Goal: Transaction & Acquisition: Download file/media

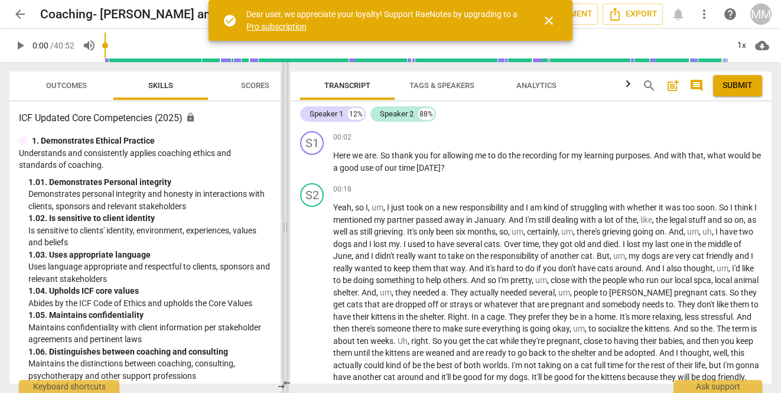
drag, startPoint x: 390, startPoint y: 231, endPoint x: 272, endPoint y: 233, distance: 117.6
click at [282, 233] on span at bounding box center [285, 227] width 7 height 331
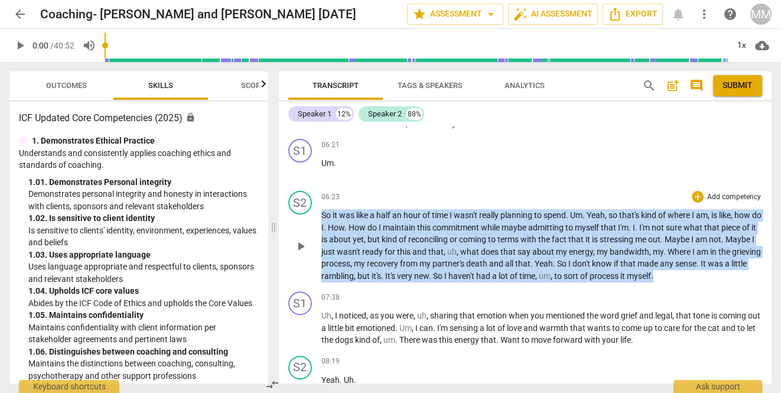
scroll to position [459, 0]
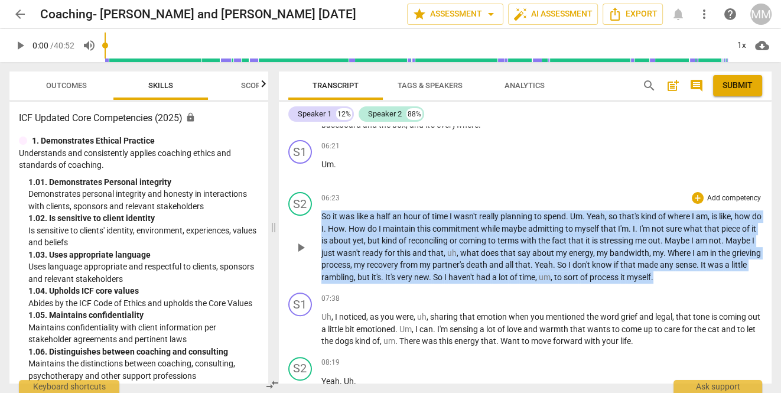
drag, startPoint x: 708, startPoint y: 202, endPoint x: 454, endPoint y: 175, distance: 255.6
click at [454, 175] on div "S1 play_arrow pause 00:02 + Add competency keyboard_arrow_right Here we are . S…" at bounding box center [525, 254] width 493 height 257
copy p "So it was like a half an hour of time I wasn't really planning to spend . Um . …"
click at [697, 204] on div "+" at bounding box center [698, 198] width 12 height 12
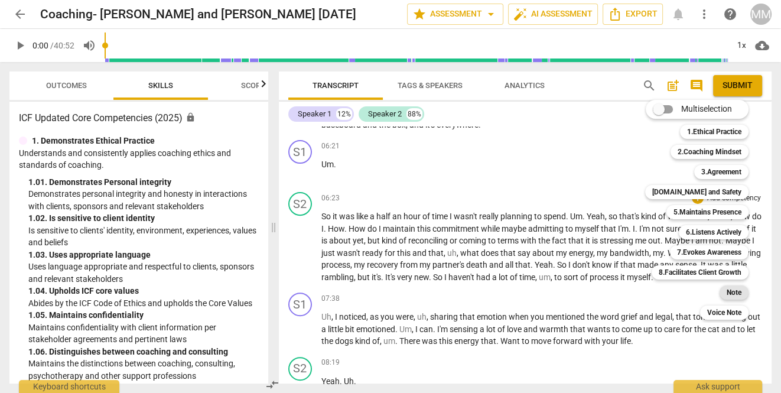
click at [731, 293] on b "Note" at bounding box center [734, 292] width 15 height 14
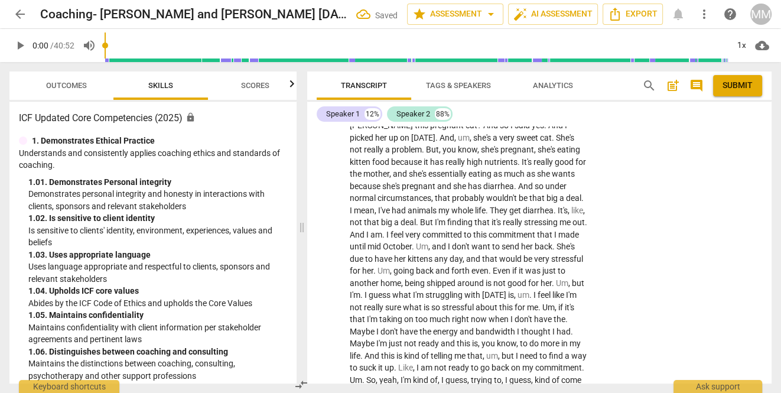
scroll to position [827, 0]
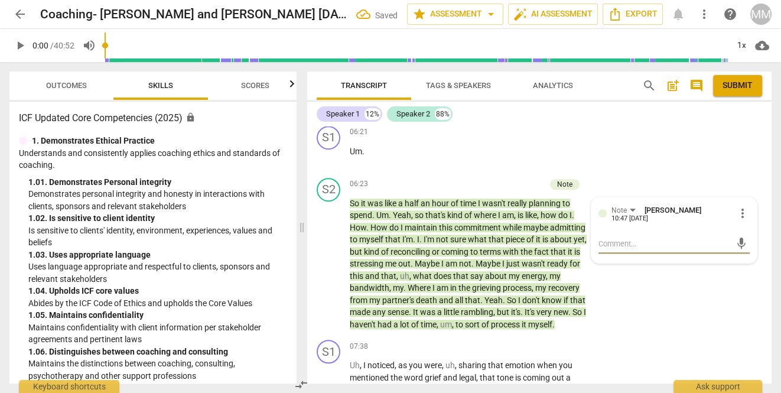
type textarea "C"
type textarea "Co"
type textarea "Coa"
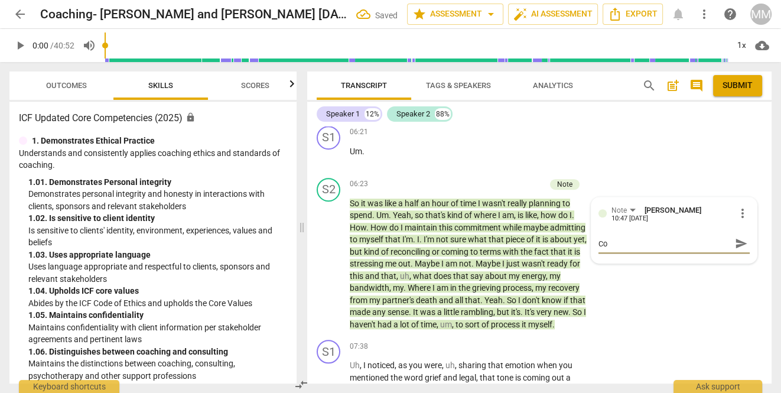
type textarea "Coa"
type textarea "Coac"
type textarea "Coach"
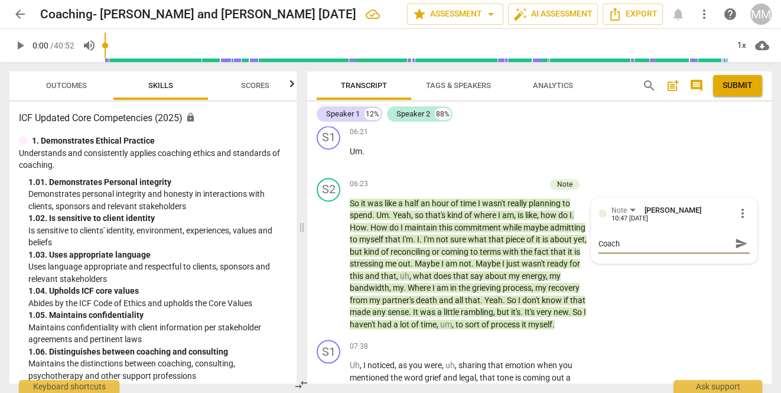
type textarea "Coach'"
type textarea "Coach's"
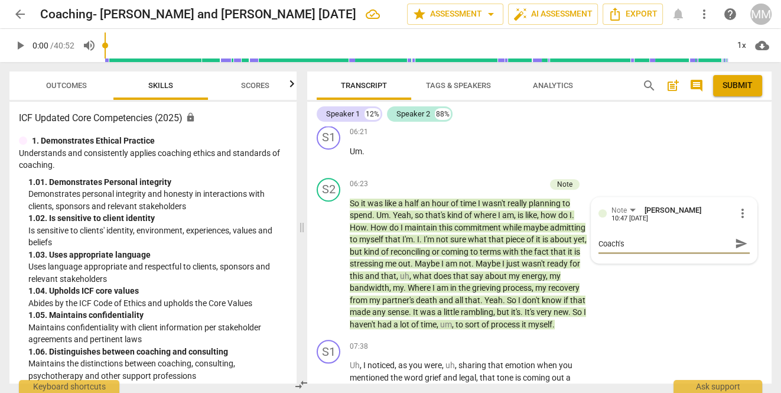
type textarea "Coach's"
type textarea "Coach's r"
type textarea "Coach's re"
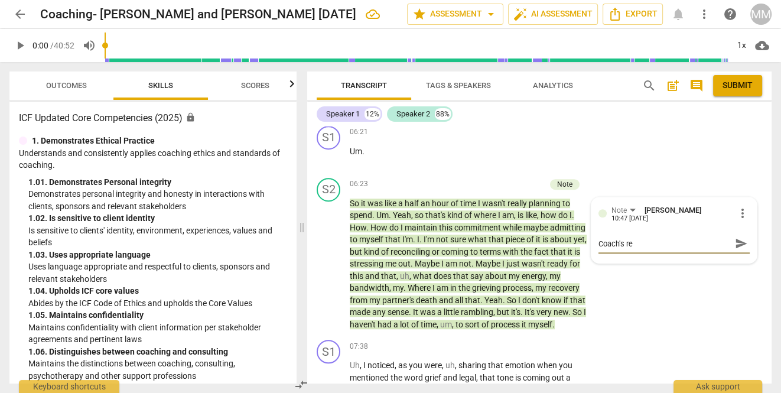
type textarea "Coach's ref"
type textarea "Coach's refl"
type textarea "Coach's refle"
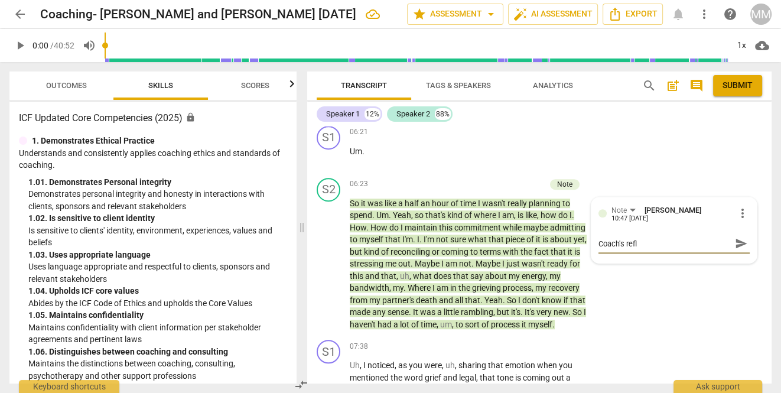
type textarea "Coach's refle"
type textarea "Coach's reflec"
type textarea "Coach's reflect"
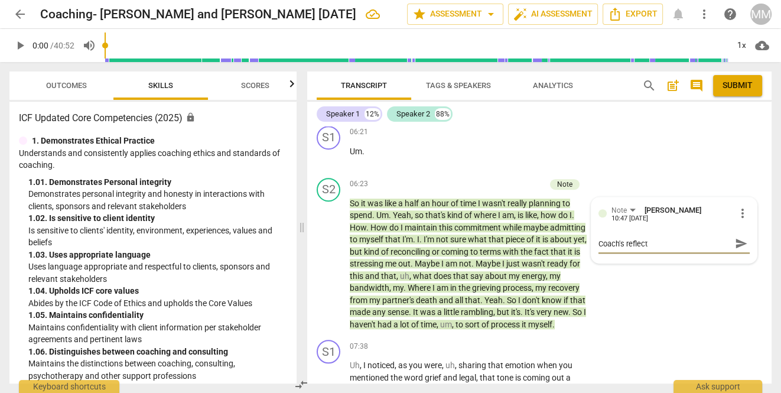
type textarea "Coach's reflecti"
type textarea "Coach's reflectio"
type textarea "Coach's reflection"
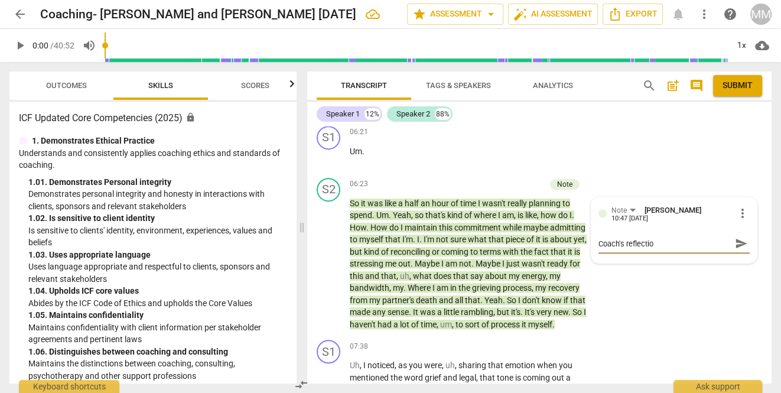
type textarea "Coach's reflection"
type textarea "Coach's reflection s"
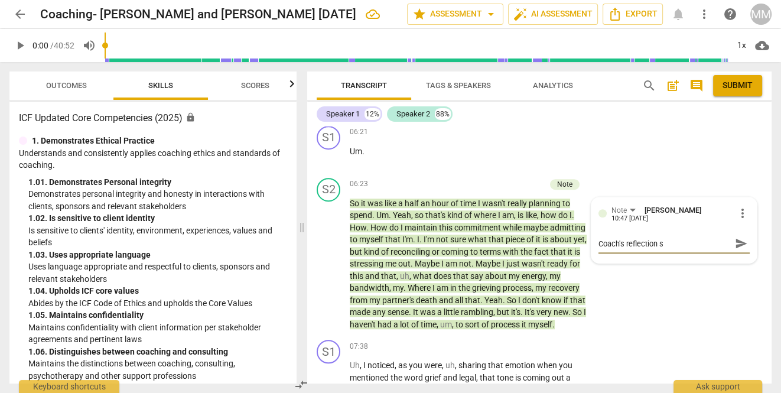
type textarea "Coach's reflection su"
type textarea "Coach's reflection sug"
type textarea "Coach's reflection [PERSON_NAME]"
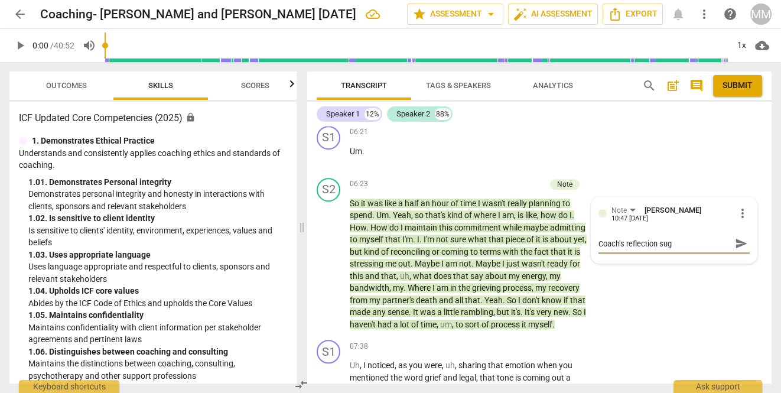
type textarea "Coach's reflection [PERSON_NAME]"
type textarea "Coach's reflection sugge"
type textarea "Coach's reflection sugges"
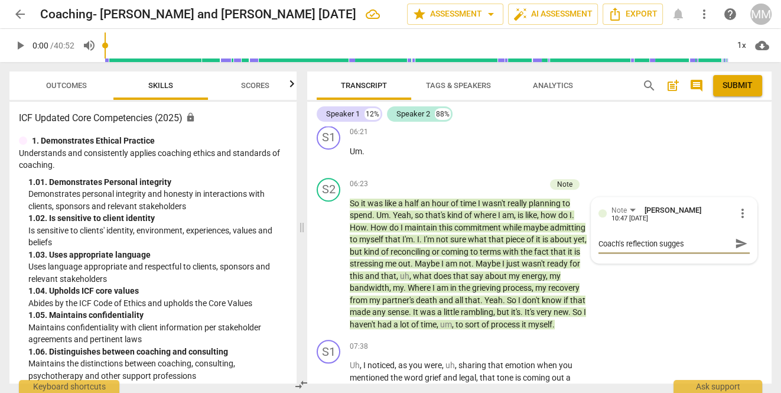
type textarea "Coach's reflection suggest"
type textarea "Coach's reflection suggesti"
type textarea "Coach's reflection suggestio"
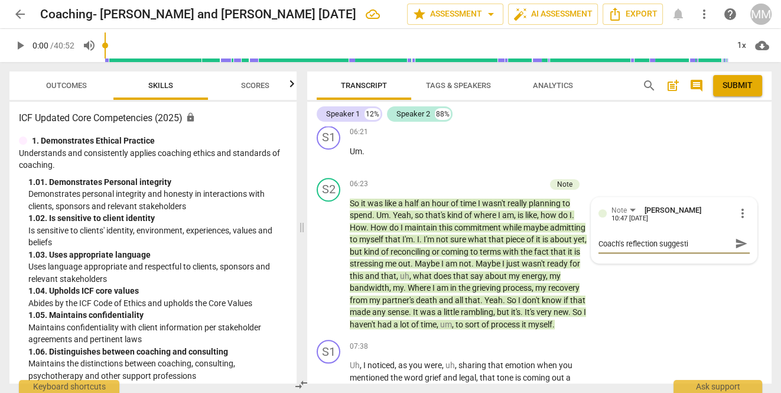
type textarea "Coach's reflection suggestio"
type textarea "Coach's reflection suggestion"
type textarea "Coach's reflection suggestion:"
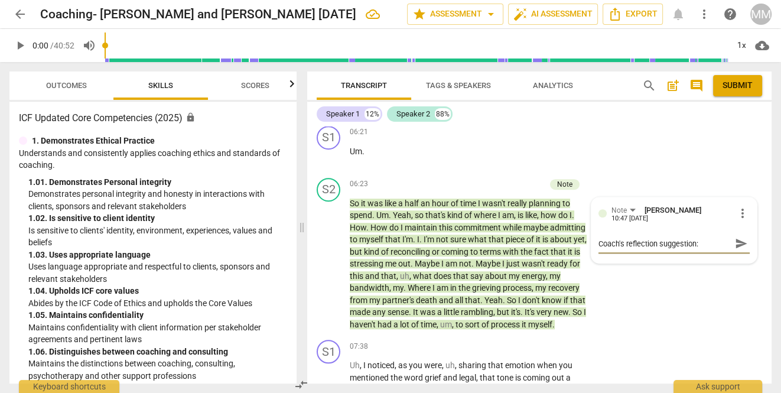
type textarea "Coach's reflection suggestion:"
type textarea "Coach's reflection suggestion: “I hear how new and raw this feels, and that you…"
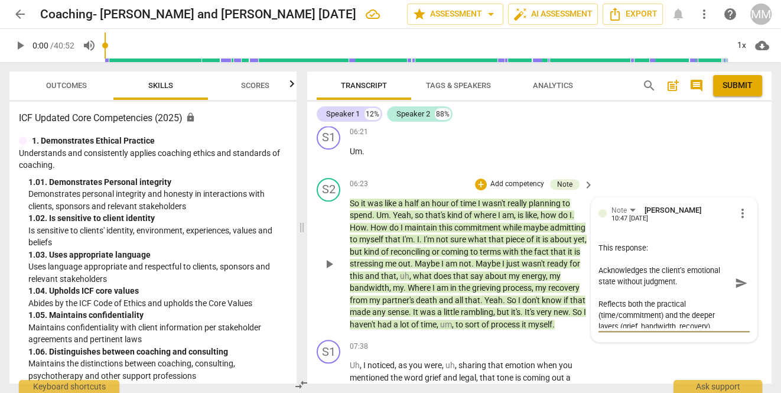
scroll to position [106, 0]
click at [599, 299] on textarea "Coach's reflection suggestion: “I hear how new and raw this feels, and that you…" at bounding box center [665, 283] width 132 height 90
type textarea "Coach's reflection suggestion: “I hear how new and raw this feels, and that you…"
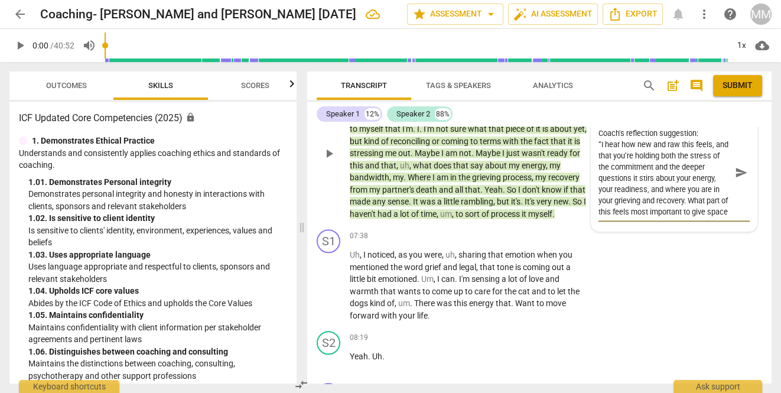
scroll to position [951, 0]
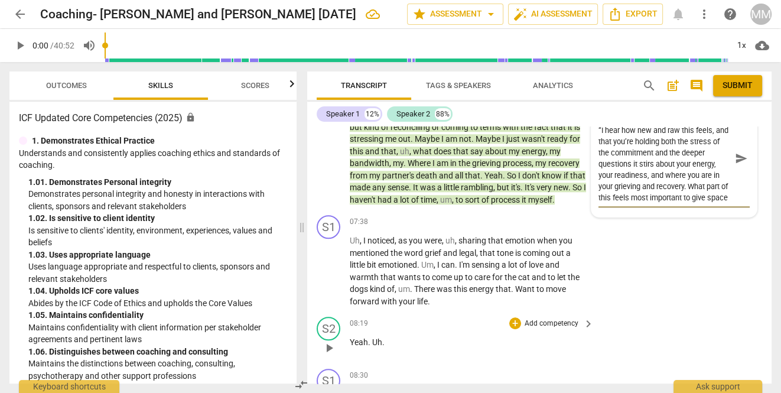
type textarea "Coach's reflection suggestion: “I hear how new and raw this feels, and that you…"
click at [515, 337] on div "S2 play_arrow pause 08:19 + Add competency keyboard_arrow_right Yeah . Uh ." at bounding box center [539, 338] width 465 height 52
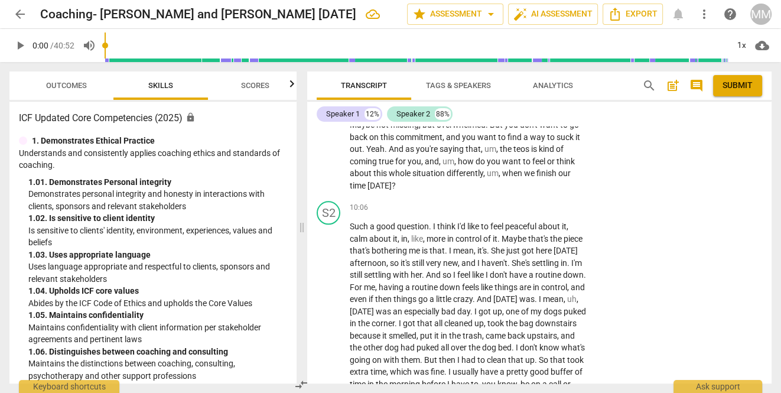
scroll to position [1392, 0]
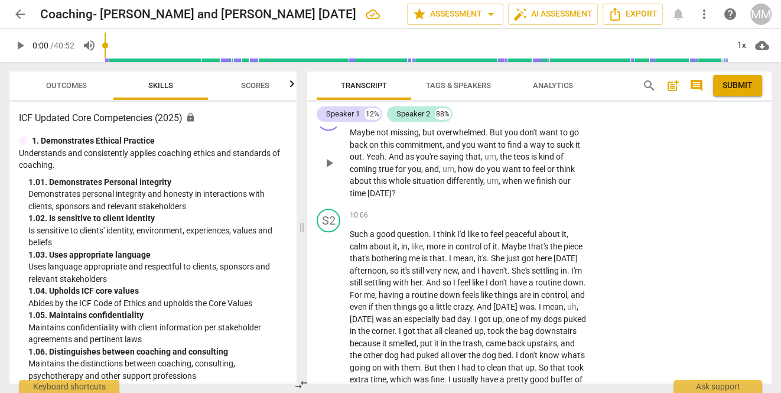
click at [514, 119] on div "+" at bounding box center [515, 114] width 12 height 12
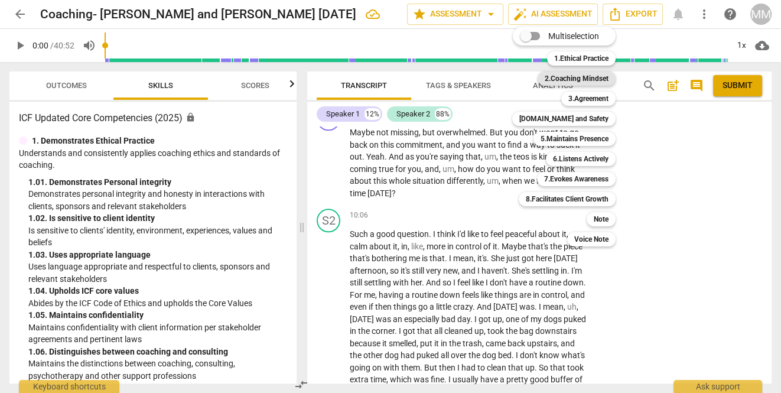
click at [589, 80] on b "2.Coaching Mindset" at bounding box center [577, 79] width 64 height 14
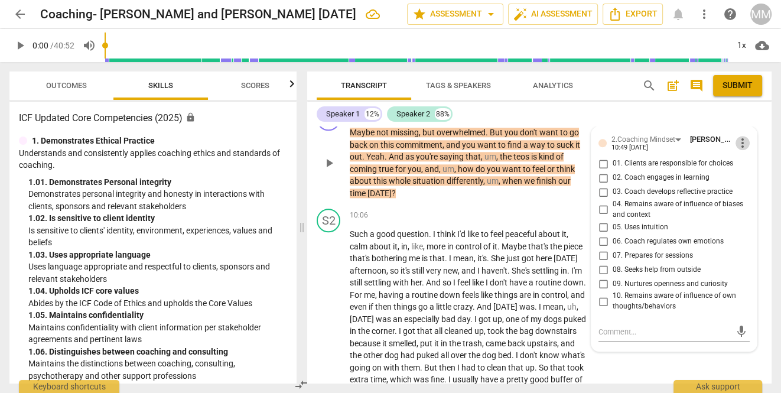
click at [738, 150] on span "more_vert" at bounding box center [743, 143] width 14 height 14
click at [746, 189] on li "Delete" at bounding box center [750, 188] width 41 height 22
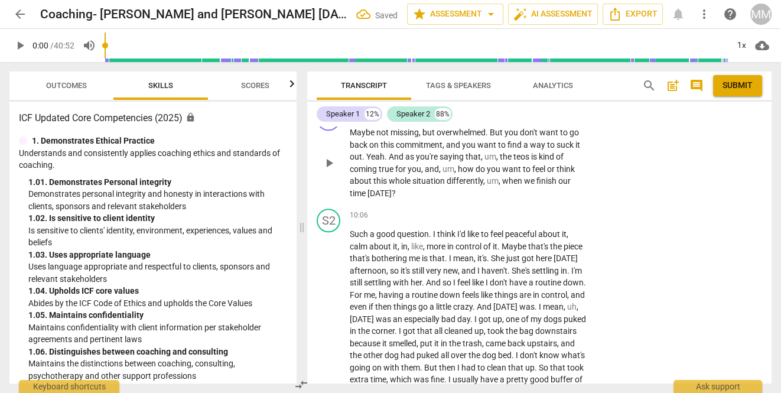
click at [517, 119] on div "+" at bounding box center [515, 114] width 12 height 12
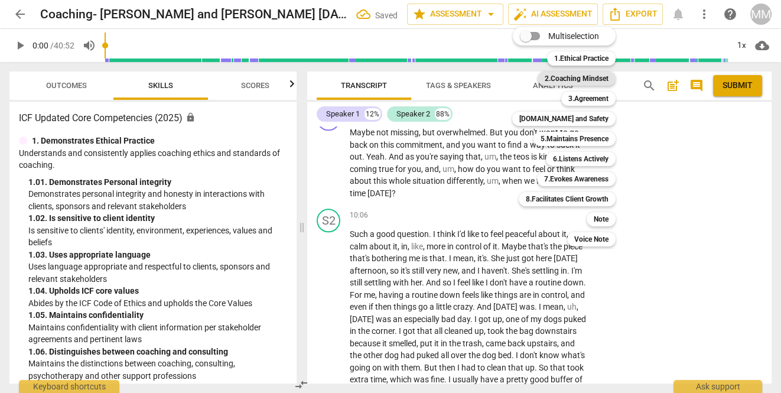
click at [570, 77] on b "2.Coaching Mindset" at bounding box center [577, 79] width 64 height 14
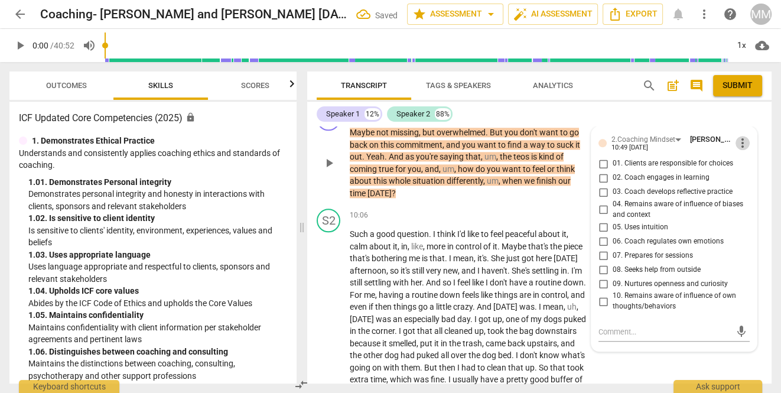
click at [739, 150] on span "more_vert" at bounding box center [743, 143] width 14 height 14
click at [749, 187] on li "Delete" at bounding box center [750, 188] width 41 height 22
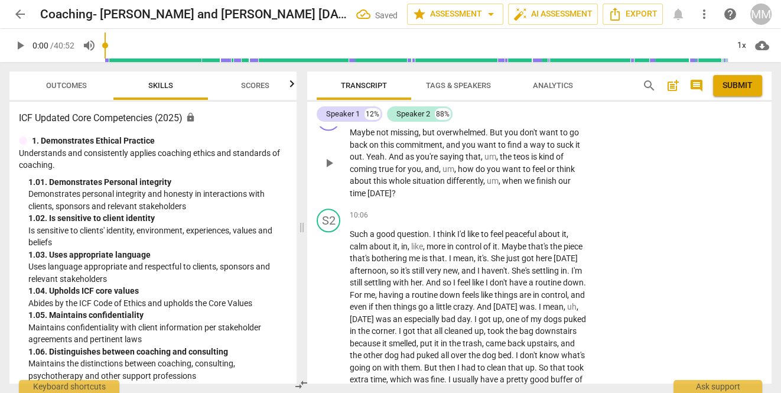
click at [514, 119] on div "+" at bounding box center [515, 114] width 12 height 12
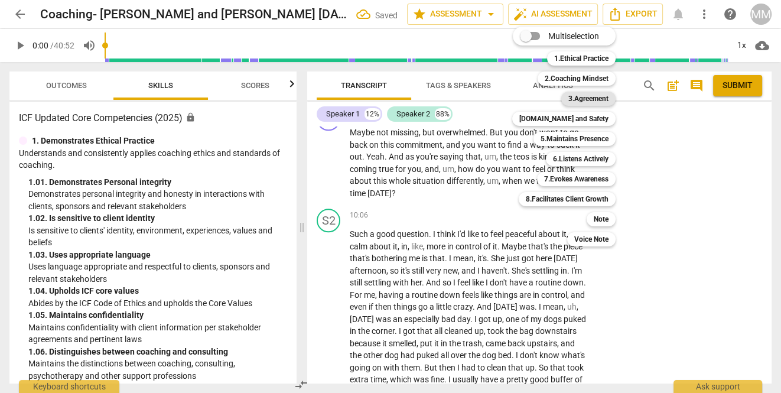
click at [587, 98] on b "3.Agreement" at bounding box center [589, 99] width 40 height 14
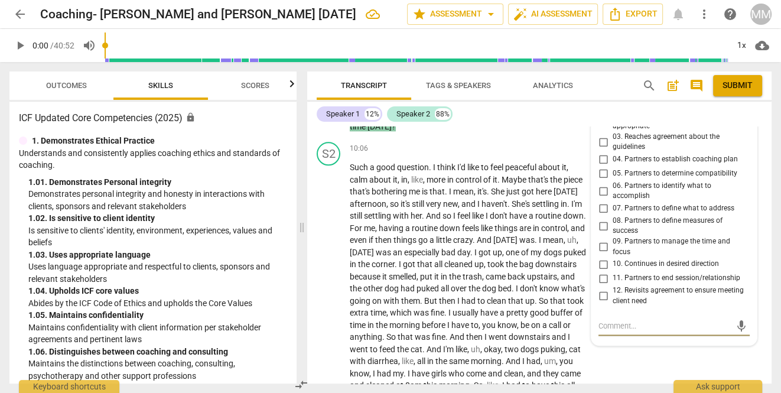
scroll to position [1460, 0]
click at [603, 197] on input "06. Partners to identify what to accomplish" at bounding box center [603, 190] width 19 height 14
checkbox input "true"
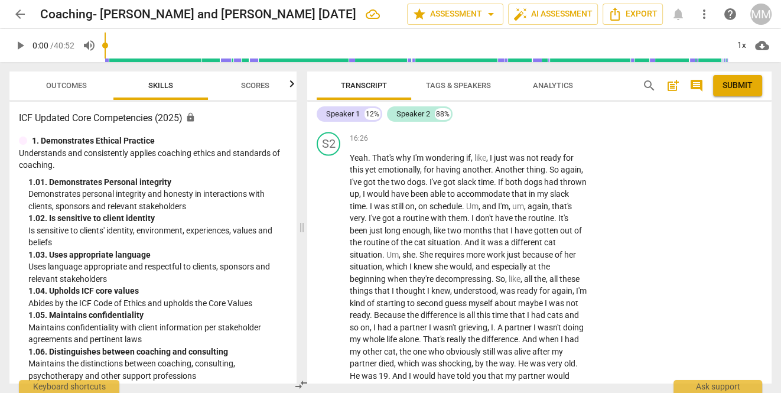
scroll to position [2378, 0]
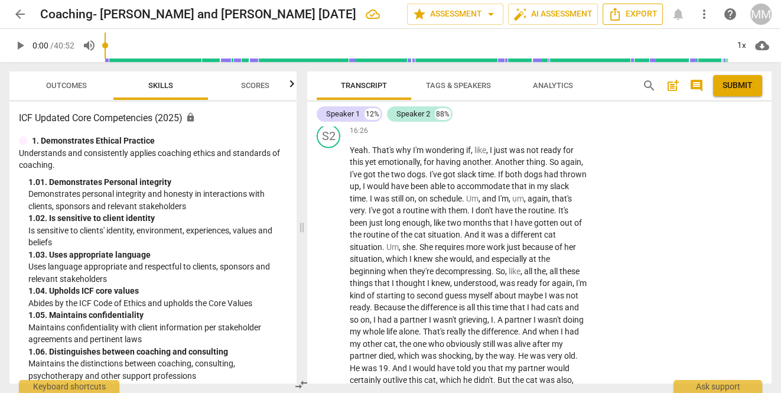
click at [636, 14] on span "Export" at bounding box center [633, 14] width 50 height 14
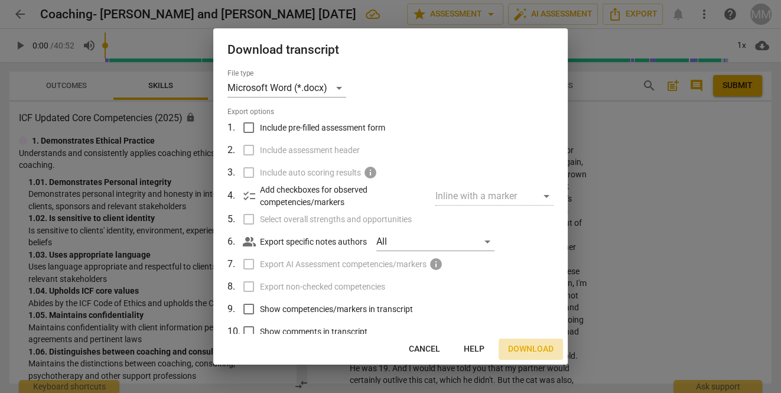
click at [519, 349] on span "Download" at bounding box center [531, 349] width 46 height 12
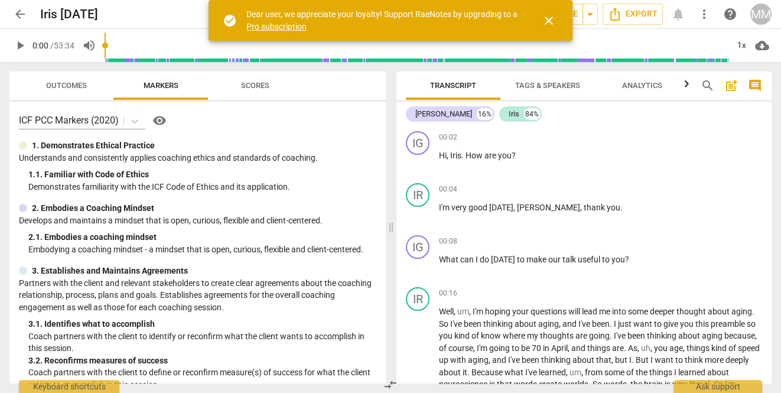
click at [551, 17] on span "close" at bounding box center [549, 21] width 14 height 14
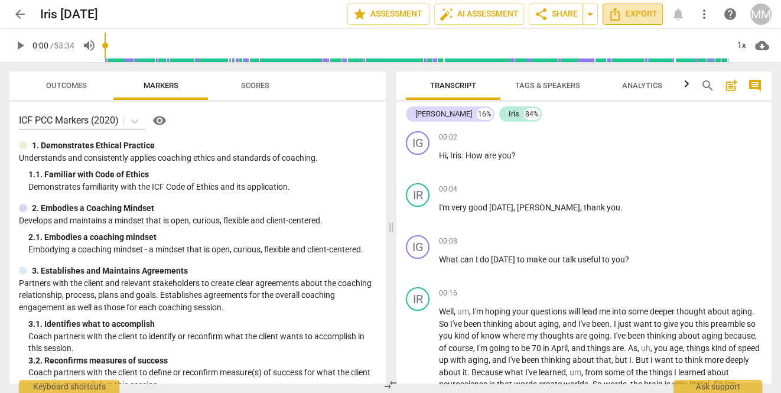
click at [637, 13] on span "Export" at bounding box center [633, 14] width 50 height 14
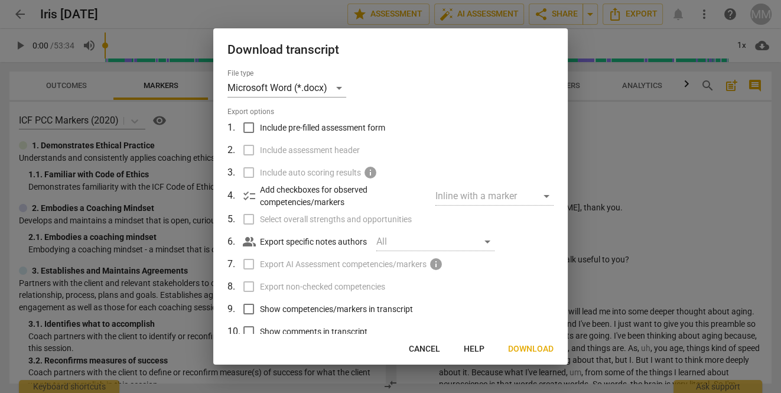
click at [527, 347] on span "Download" at bounding box center [531, 349] width 46 height 12
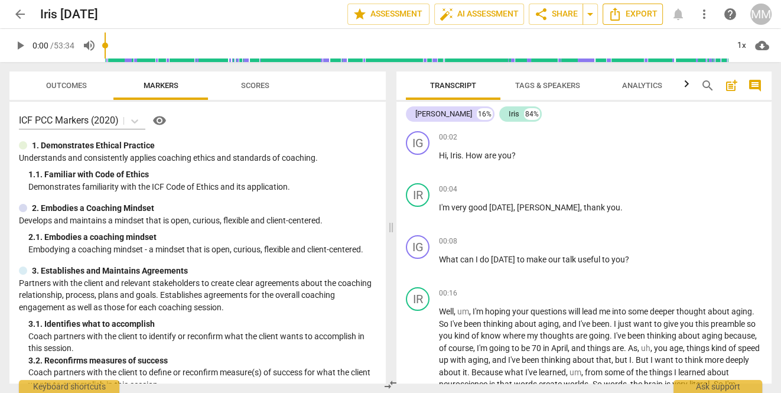
click at [620, 14] on icon "Export" at bounding box center [614, 14] width 9 height 13
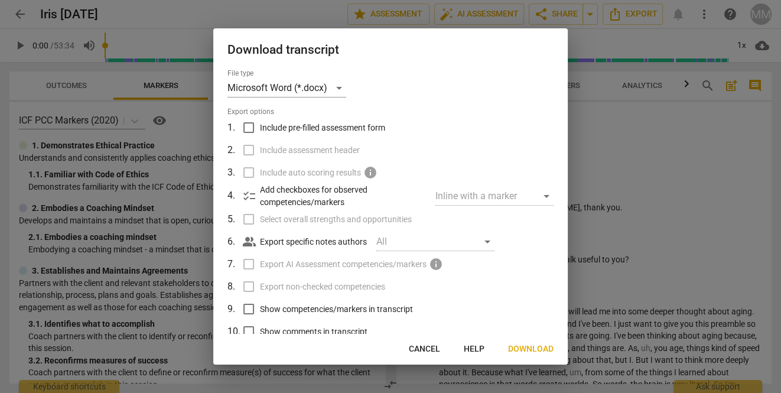
click at [525, 349] on span "Download" at bounding box center [531, 349] width 46 height 12
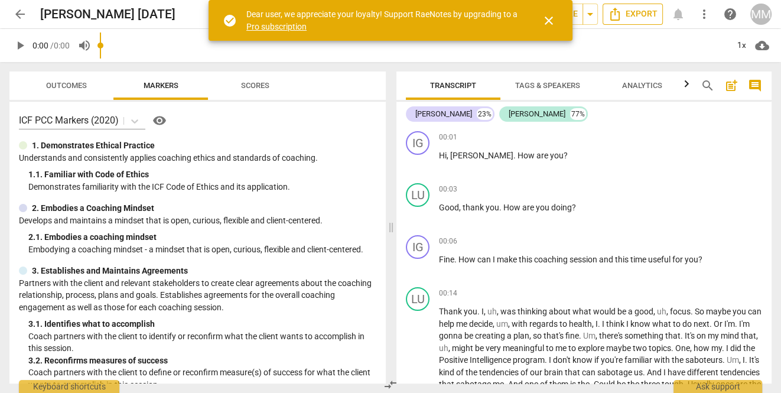
click at [636, 17] on span "Export" at bounding box center [633, 14] width 50 height 14
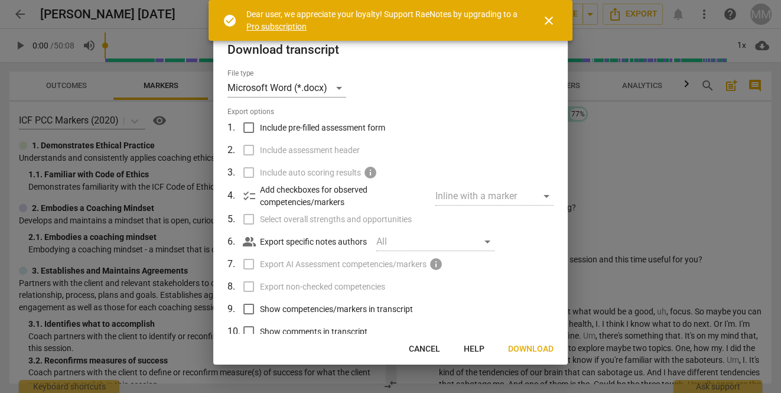
click at [529, 342] on button "Download" at bounding box center [531, 349] width 64 height 21
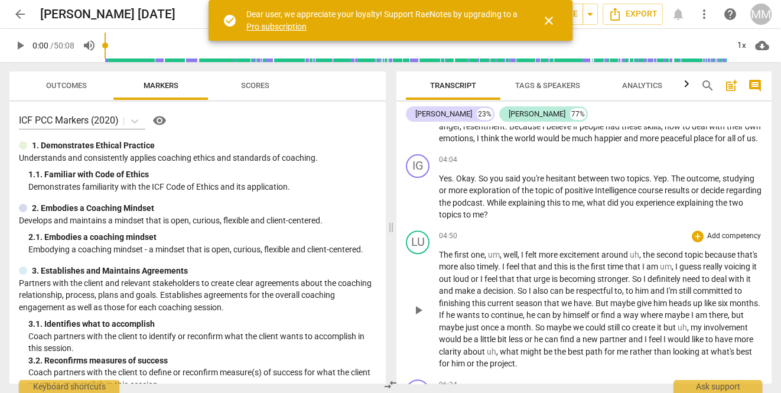
scroll to position [468, 0]
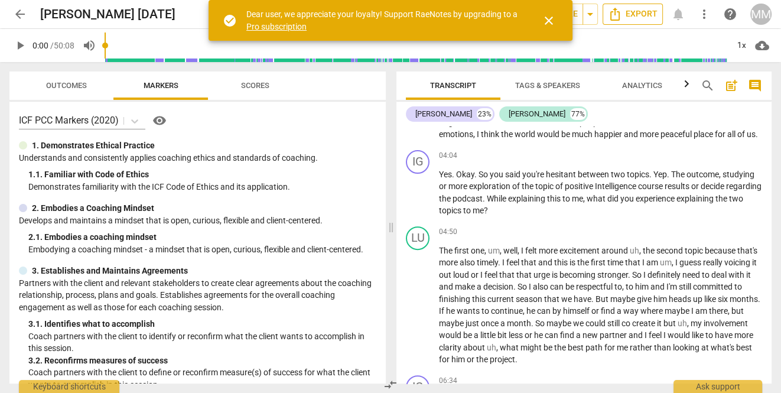
click at [636, 18] on span "Export" at bounding box center [633, 14] width 50 height 14
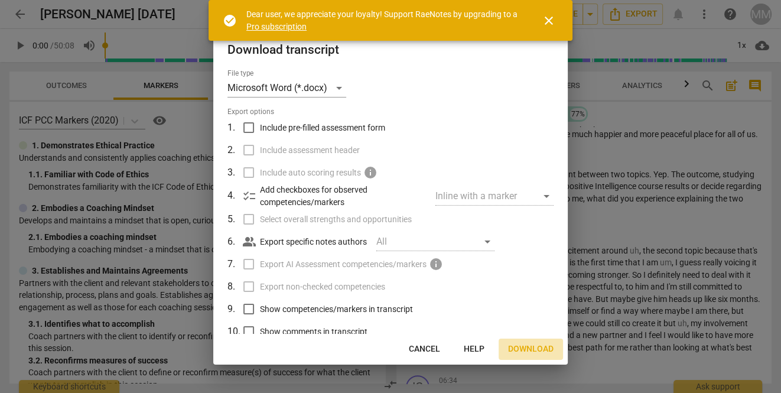
click at [527, 350] on span "Download" at bounding box center [531, 349] width 46 height 12
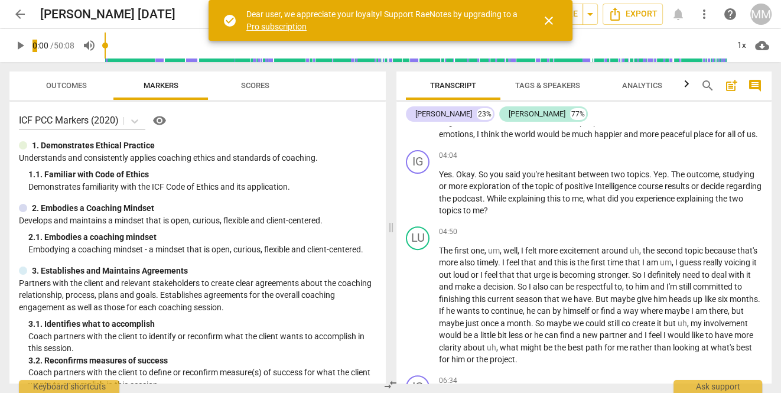
click at [664, 2] on div "arrow_back Lucie September 18 edit star Assessment auto_fix_high AI Assessment …" at bounding box center [390, 14] width 762 height 28
